Goal: Task Accomplishment & Management: Use online tool/utility

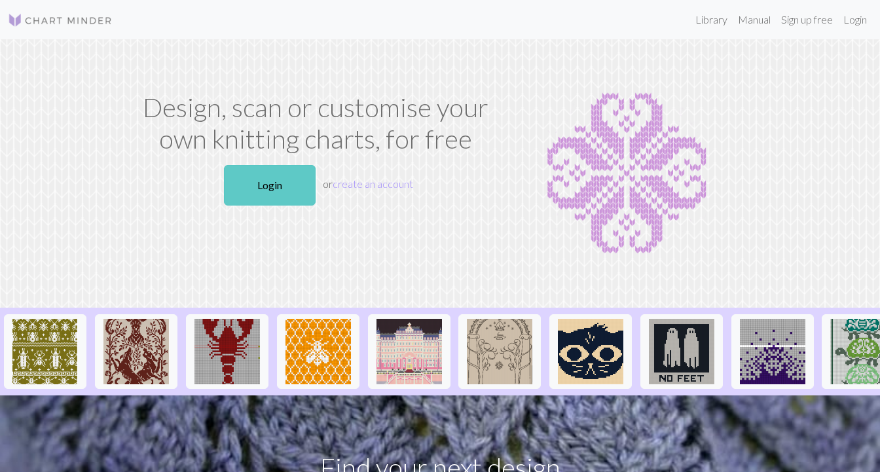
click at [283, 174] on link "Login" at bounding box center [270, 185] width 92 height 41
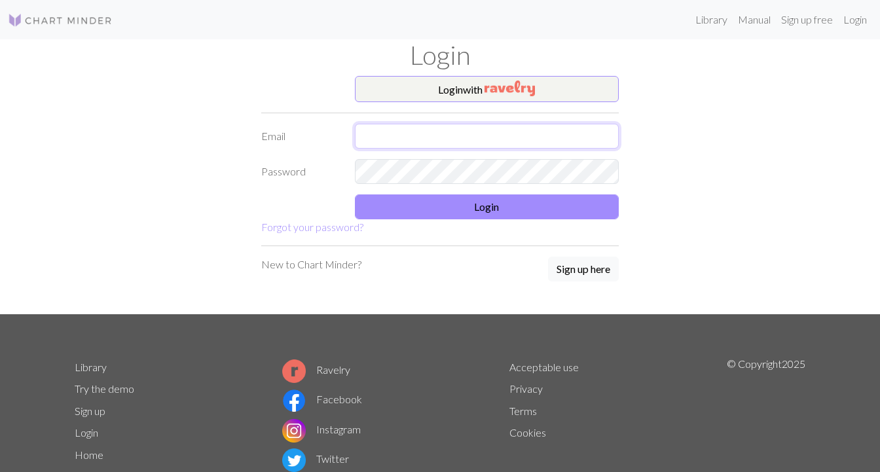
type input "[EMAIL_ADDRESS][DOMAIN_NAME]"
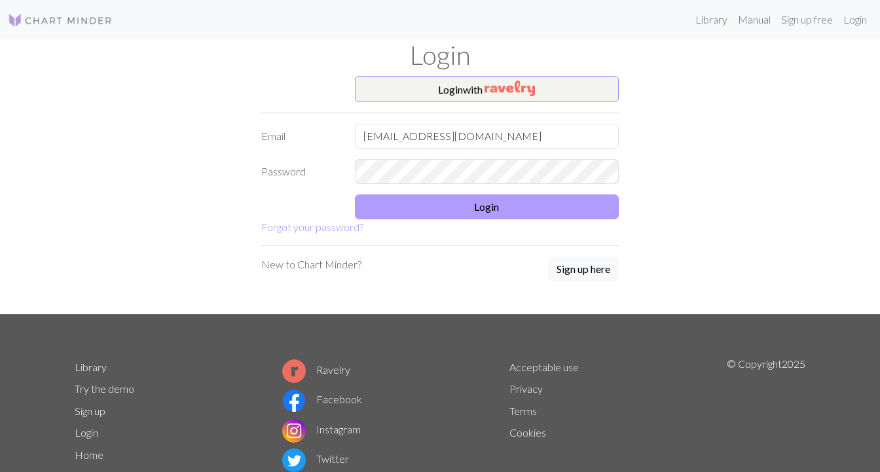
click at [405, 206] on button "Login" at bounding box center [487, 206] width 264 height 25
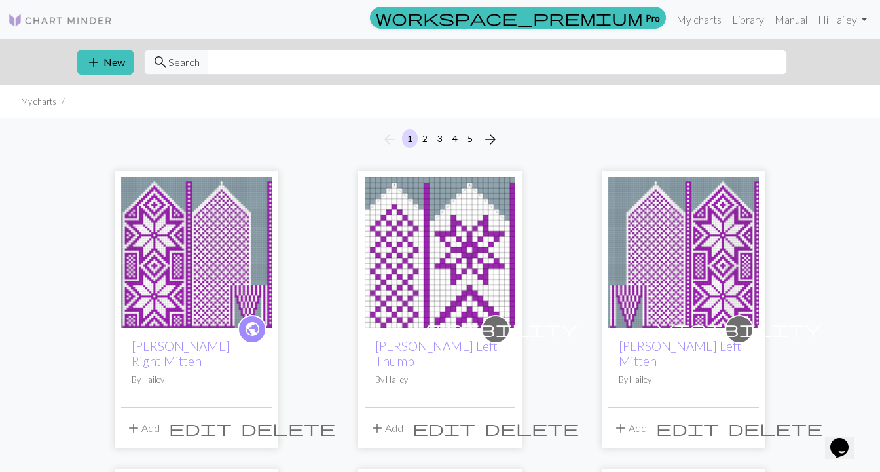
click at [470, 136] on button "5" at bounding box center [470, 138] width 16 height 19
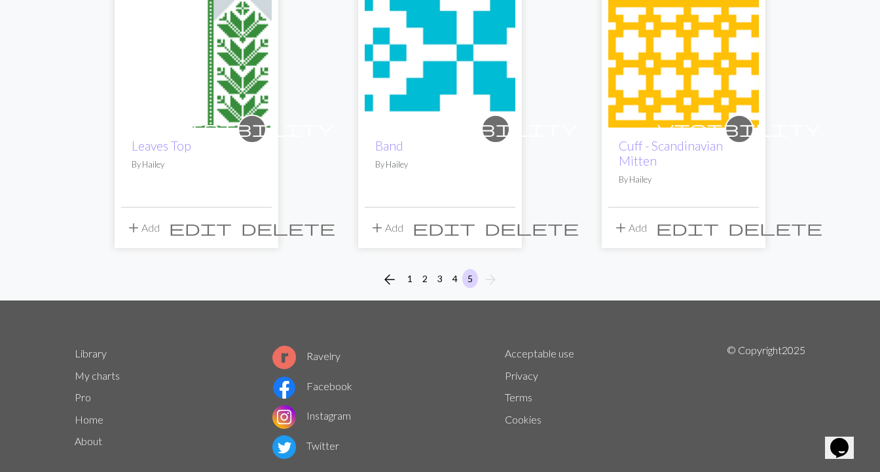
scroll to position [1093, 0]
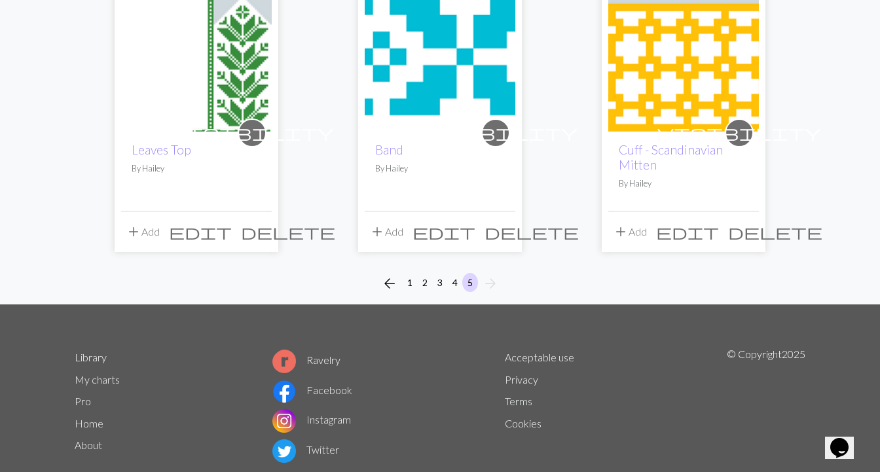
click at [455, 284] on button "4" at bounding box center [455, 282] width 16 height 19
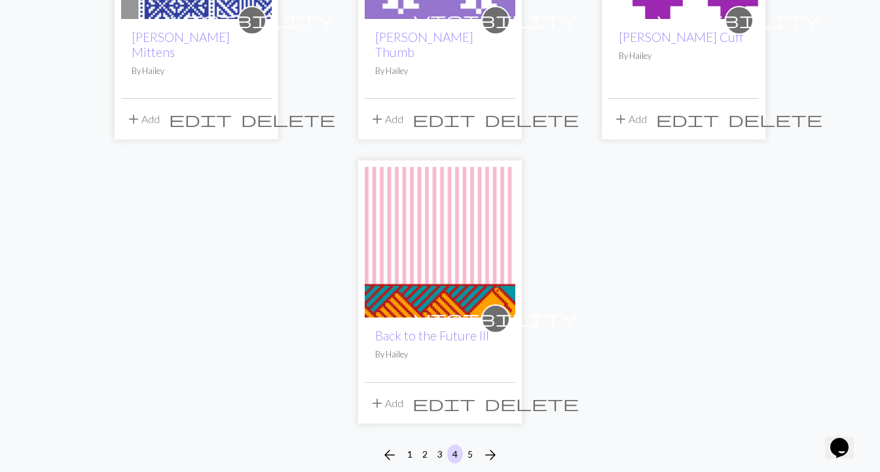
scroll to position [1504, 0]
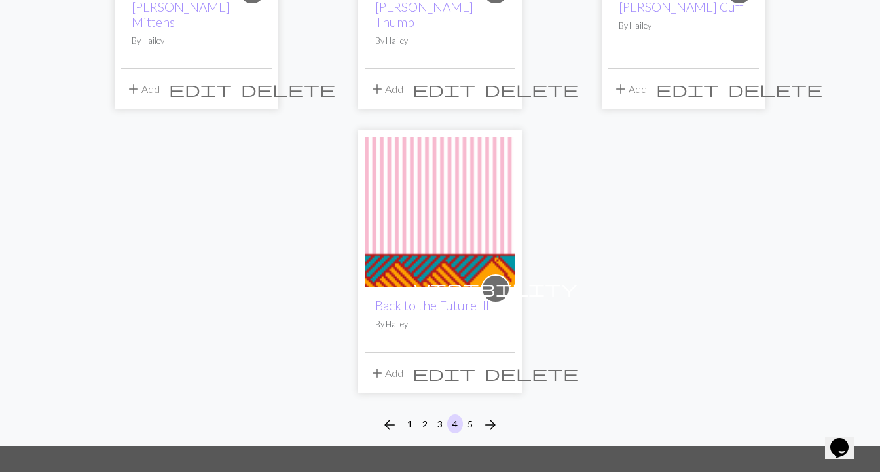
click at [441, 414] on button "3" at bounding box center [440, 423] width 16 height 19
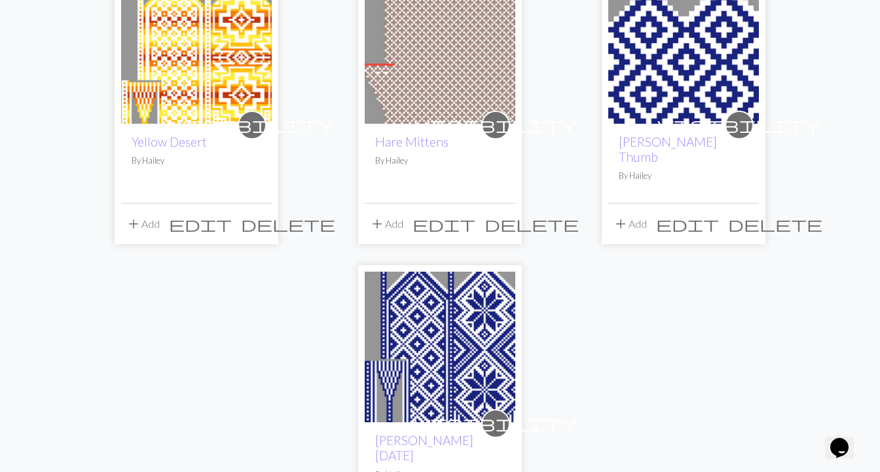
scroll to position [1406, 0]
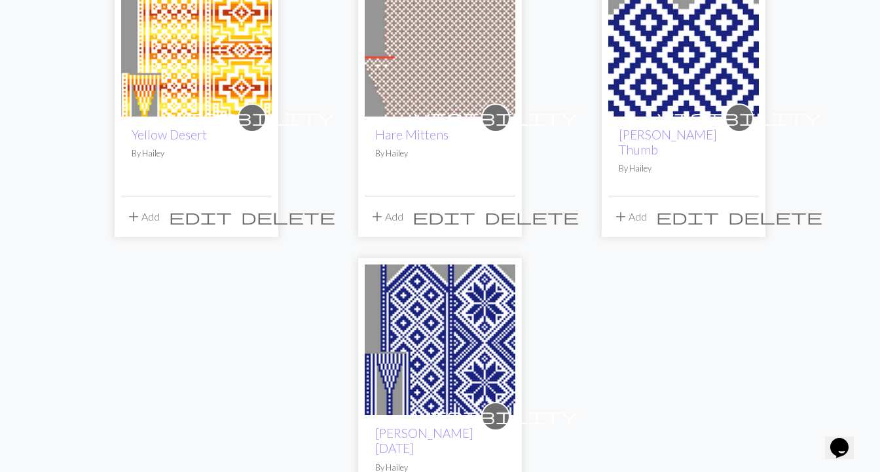
click at [492, 326] on img at bounding box center [440, 339] width 151 height 151
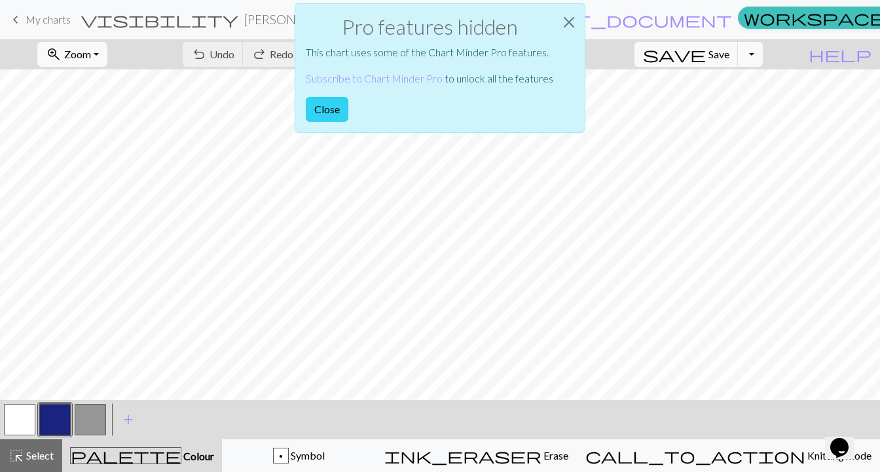
click at [321, 105] on button "Close" at bounding box center [327, 109] width 43 height 25
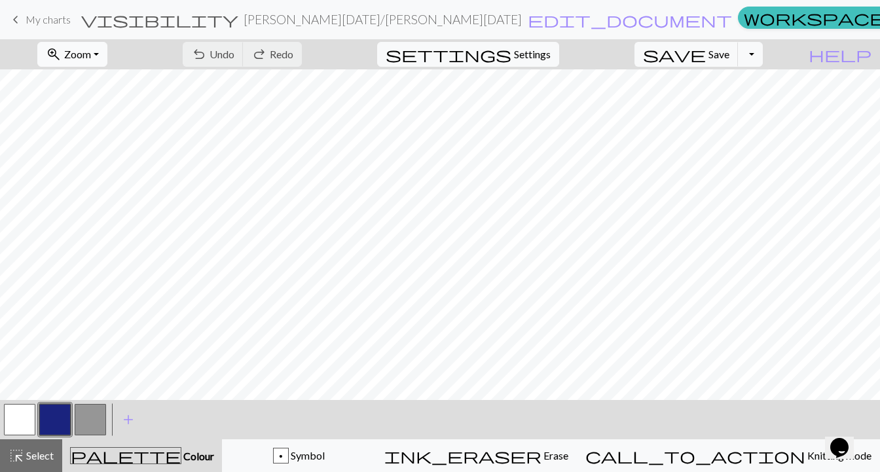
click at [91, 51] on span "Zoom" at bounding box center [77, 54] width 27 height 12
click at [106, 156] on button "50%" at bounding box center [89, 157] width 103 height 21
